Goal: Navigation & Orientation: Find specific page/section

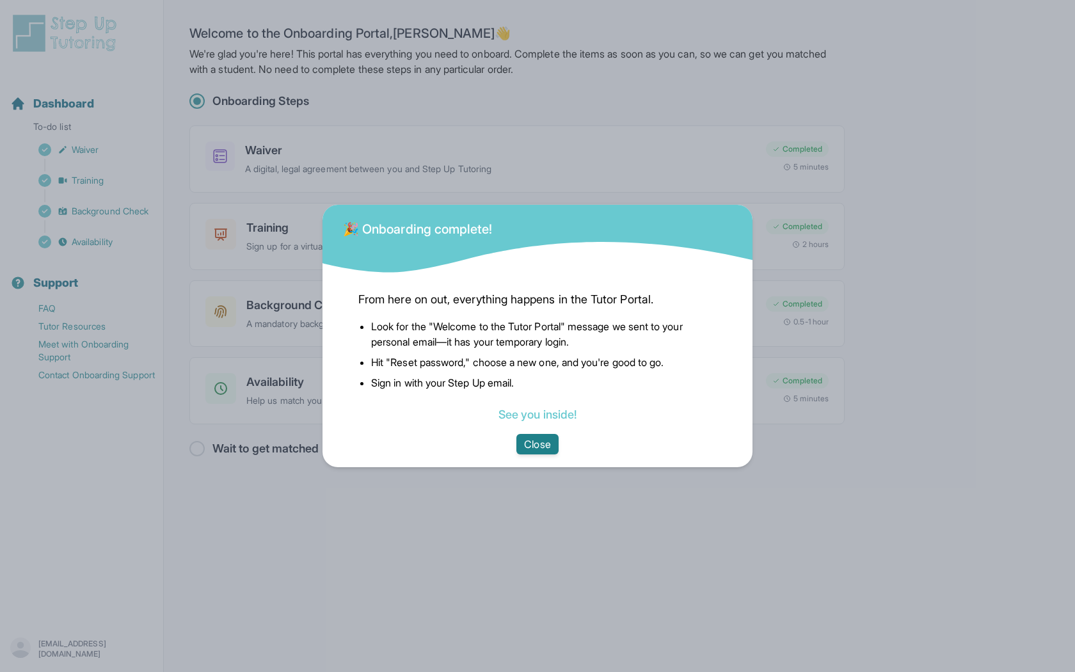
click at [540, 438] on button "Close" at bounding box center [537, 444] width 42 height 20
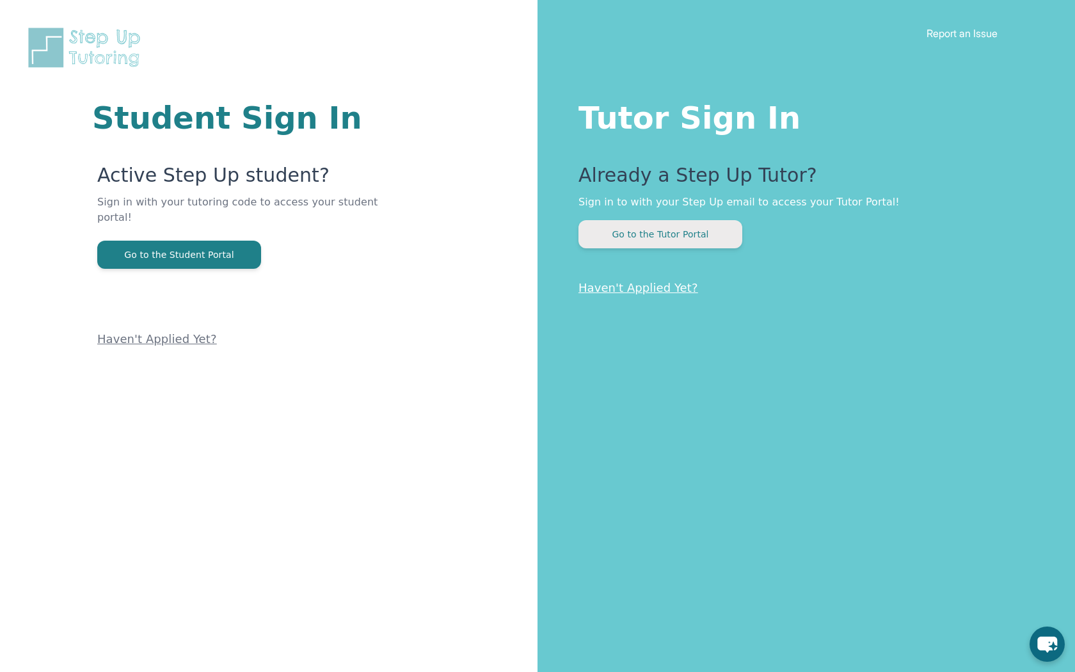
click at [665, 235] on button "Go to the Tutor Portal" at bounding box center [660, 234] width 164 height 28
